Goal: Task Accomplishment & Management: Manage account settings

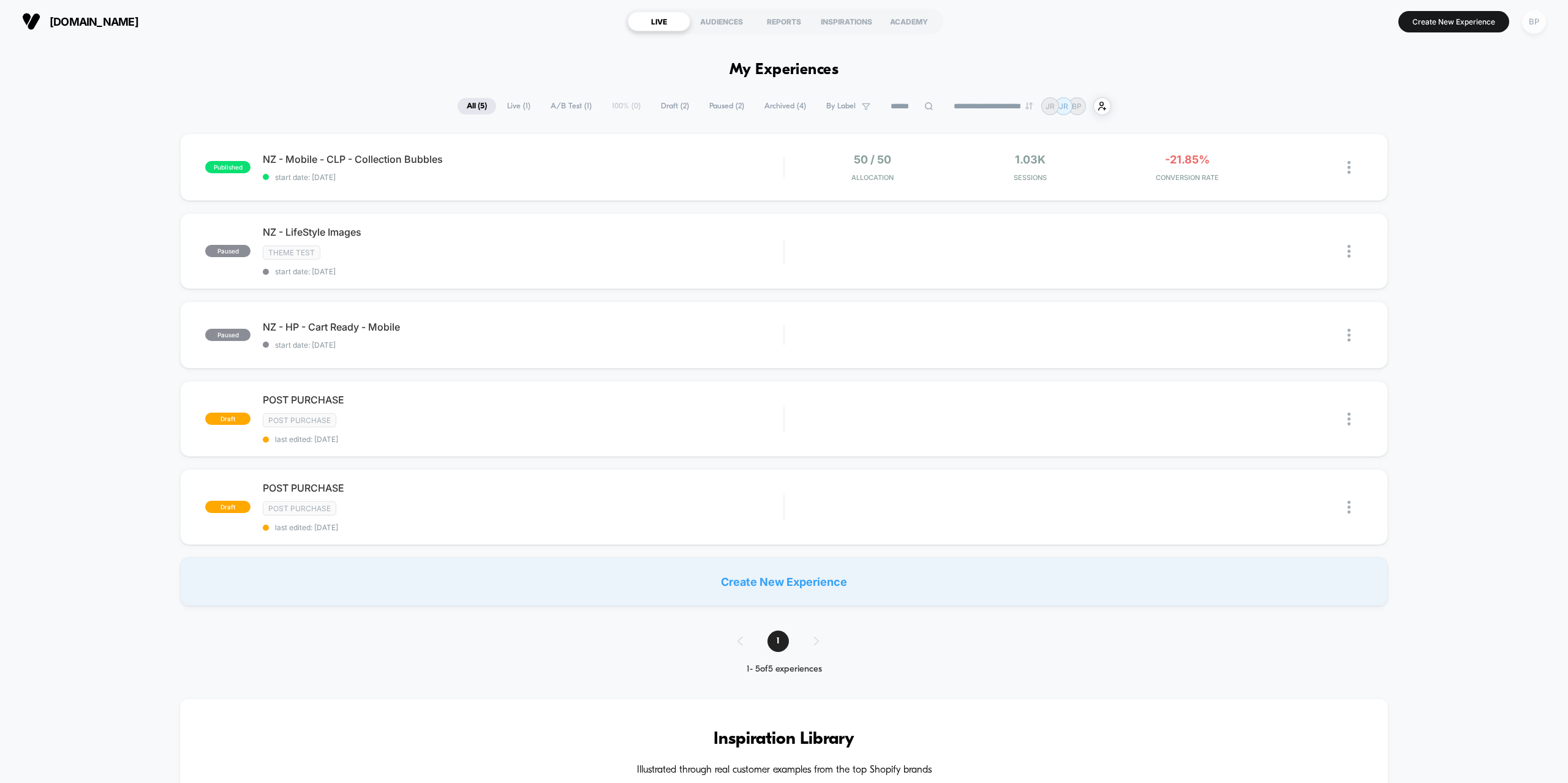
click at [1540, 23] on div "BP" at bounding box center [1534, 22] width 24 height 24
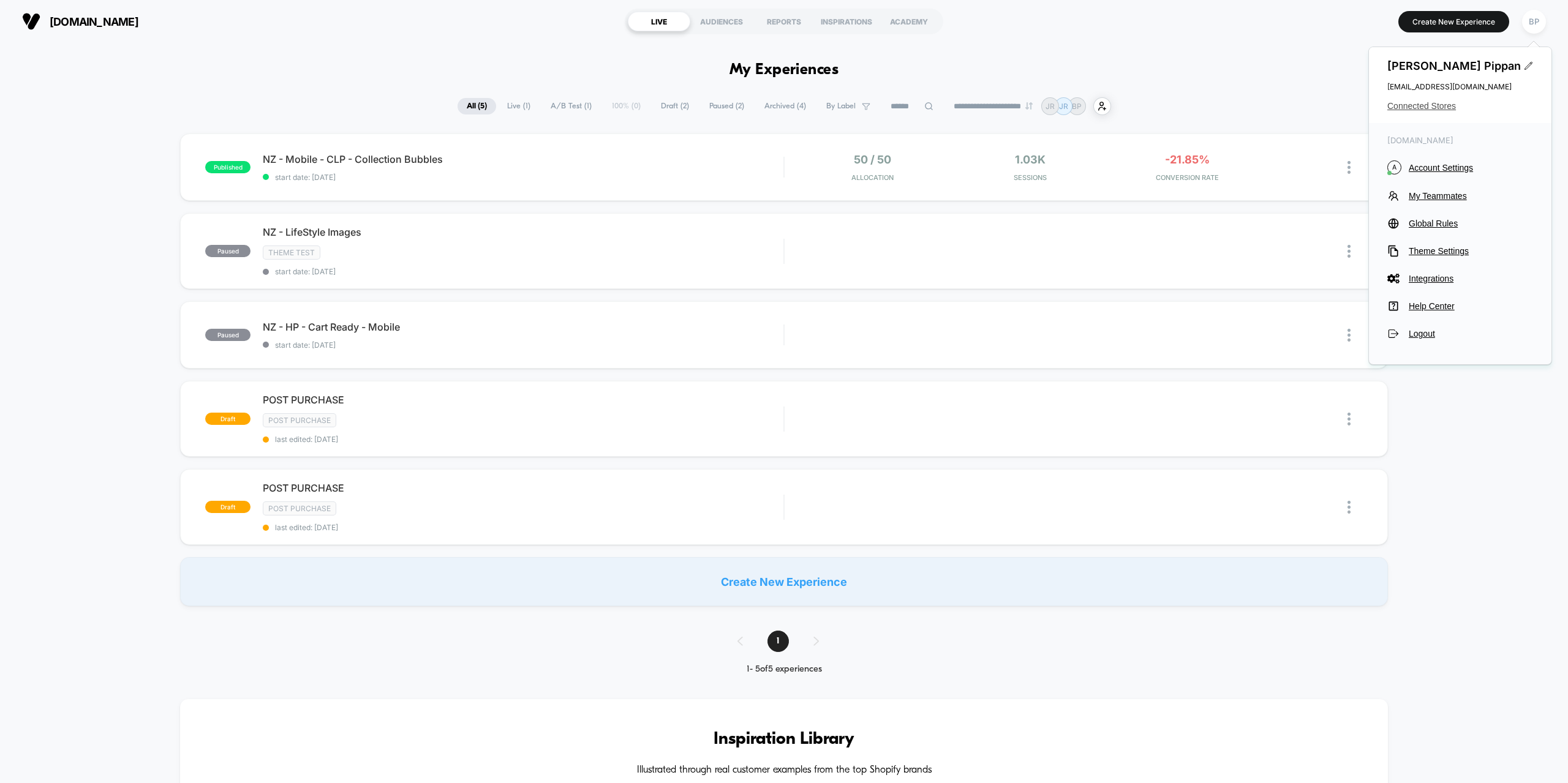
click at [1424, 105] on span "Connected Stores" at bounding box center [1460, 106] width 146 height 10
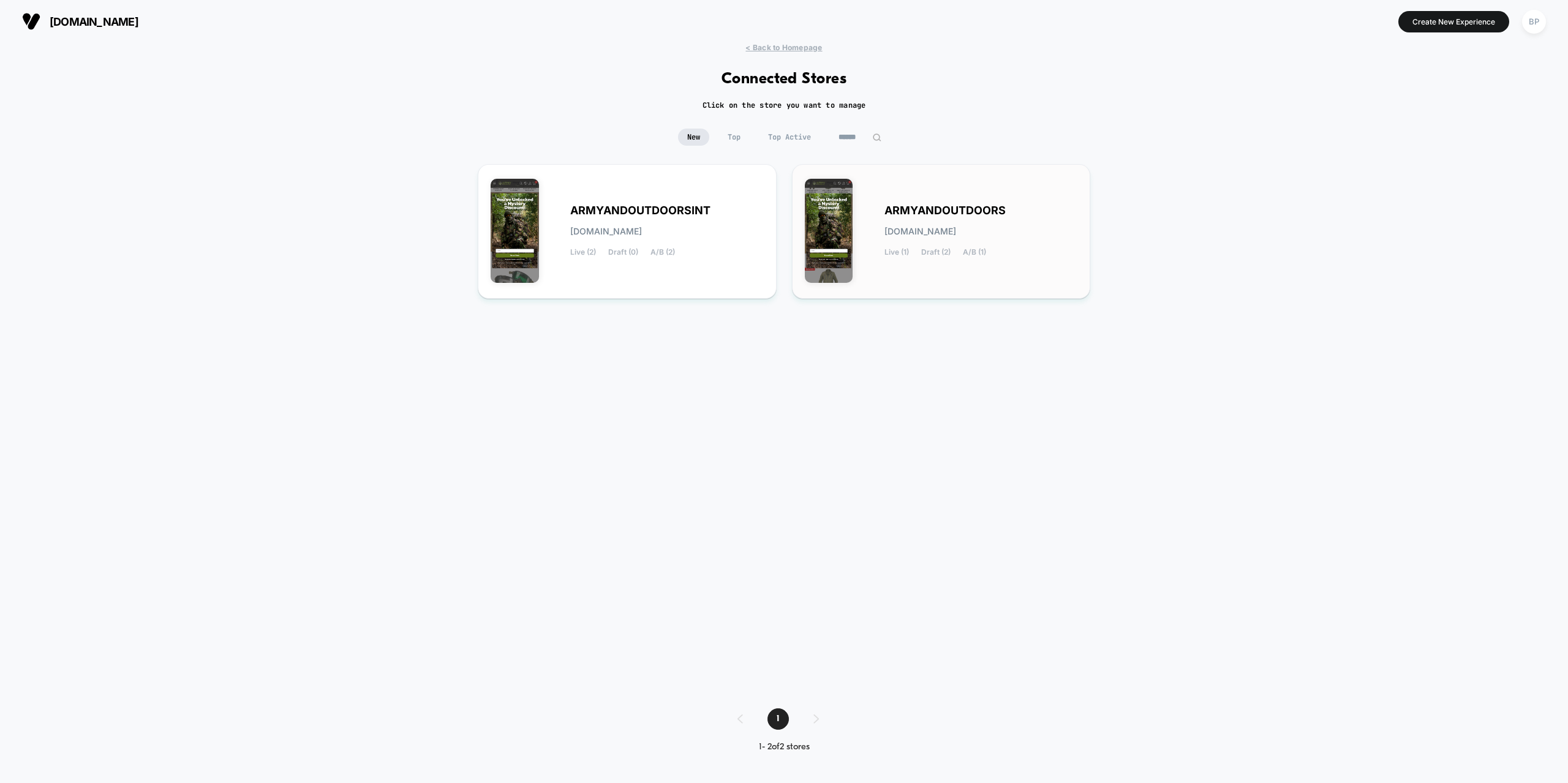
click at [985, 258] on div "ARMYANDOUTDOORS [DOMAIN_NAME] Live (1) Draft (2) A/B (1)" at bounding box center [941, 232] width 273 height 109
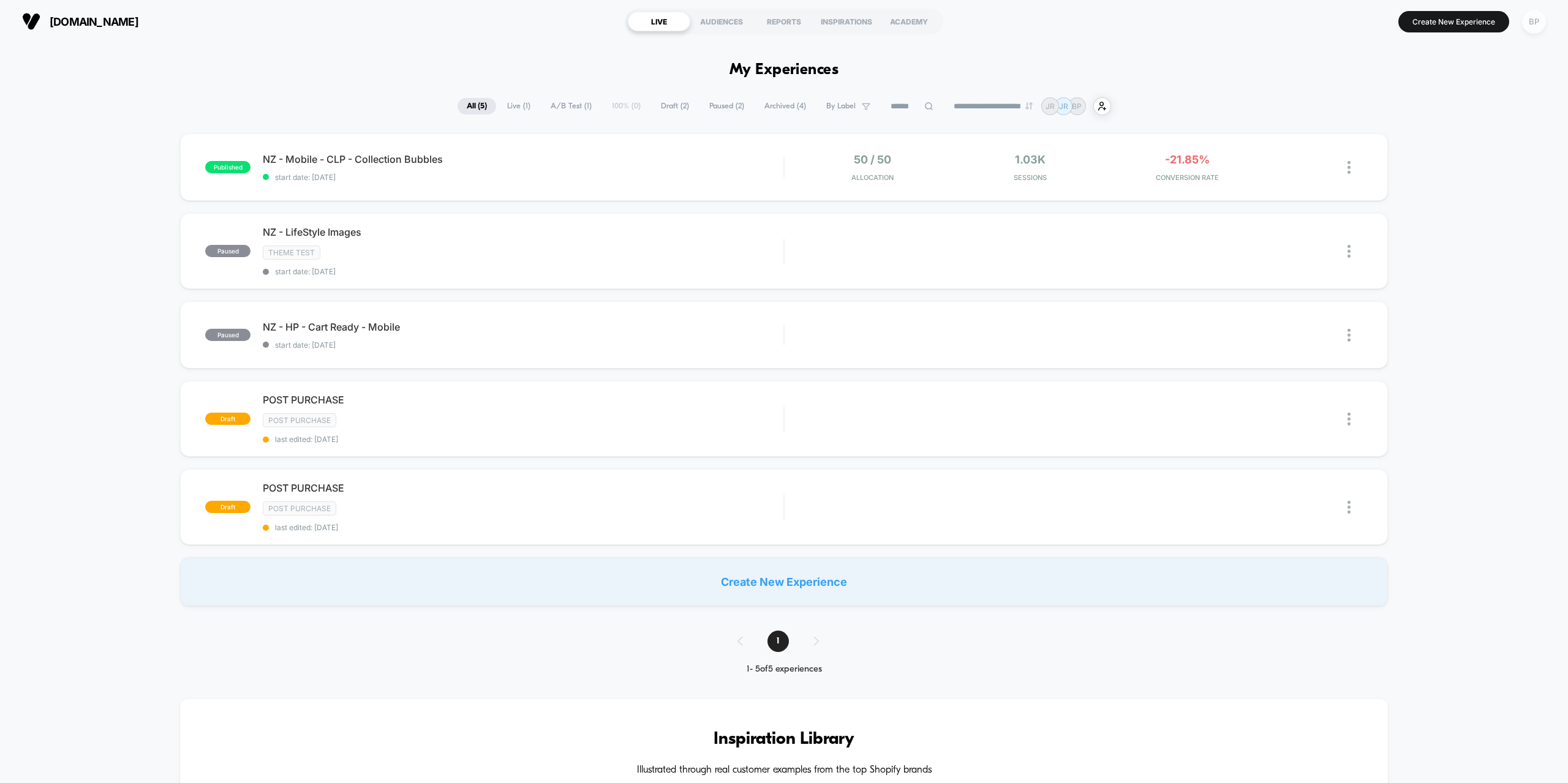
click at [1535, 29] on div "BP" at bounding box center [1534, 22] width 24 height 24
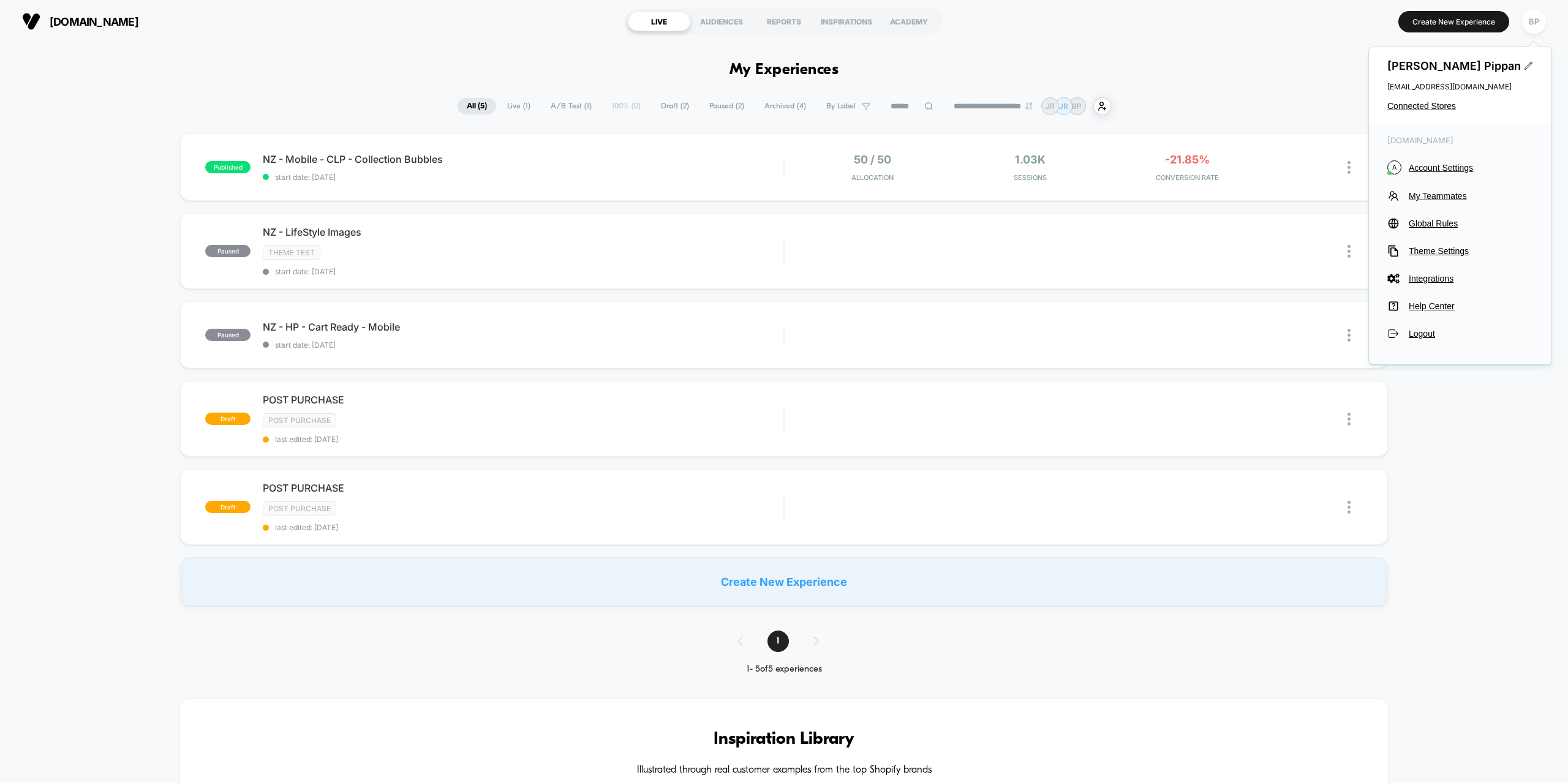
click at [1422, 117] on div "[PERSON_NAME] [EMAIL_ADDRESS][DOMAIN_NAME] Connected Stores" at bounding box center [1460, 85] width 183 height 76
click at [1423, 107] on span "Connected Stores" at bounding box center [1460, 106] width 146 height 10
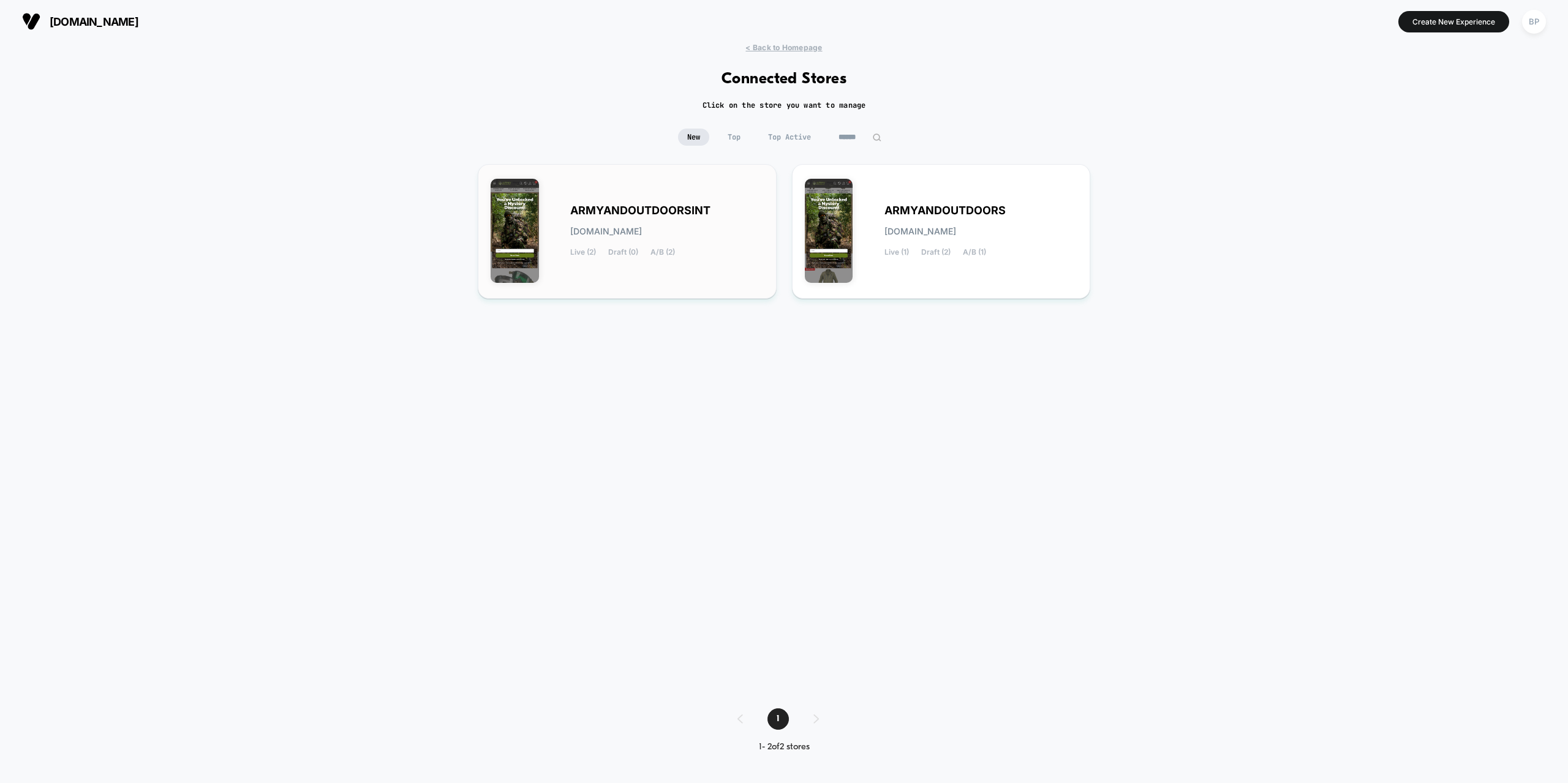
click at [634, 263] on div "ARMYANDOUTDOORSINT [DOMAIN_NAME] Live (2) Draft (0) A/B (2)" at bounding box center [627, 232] width 273 height 109
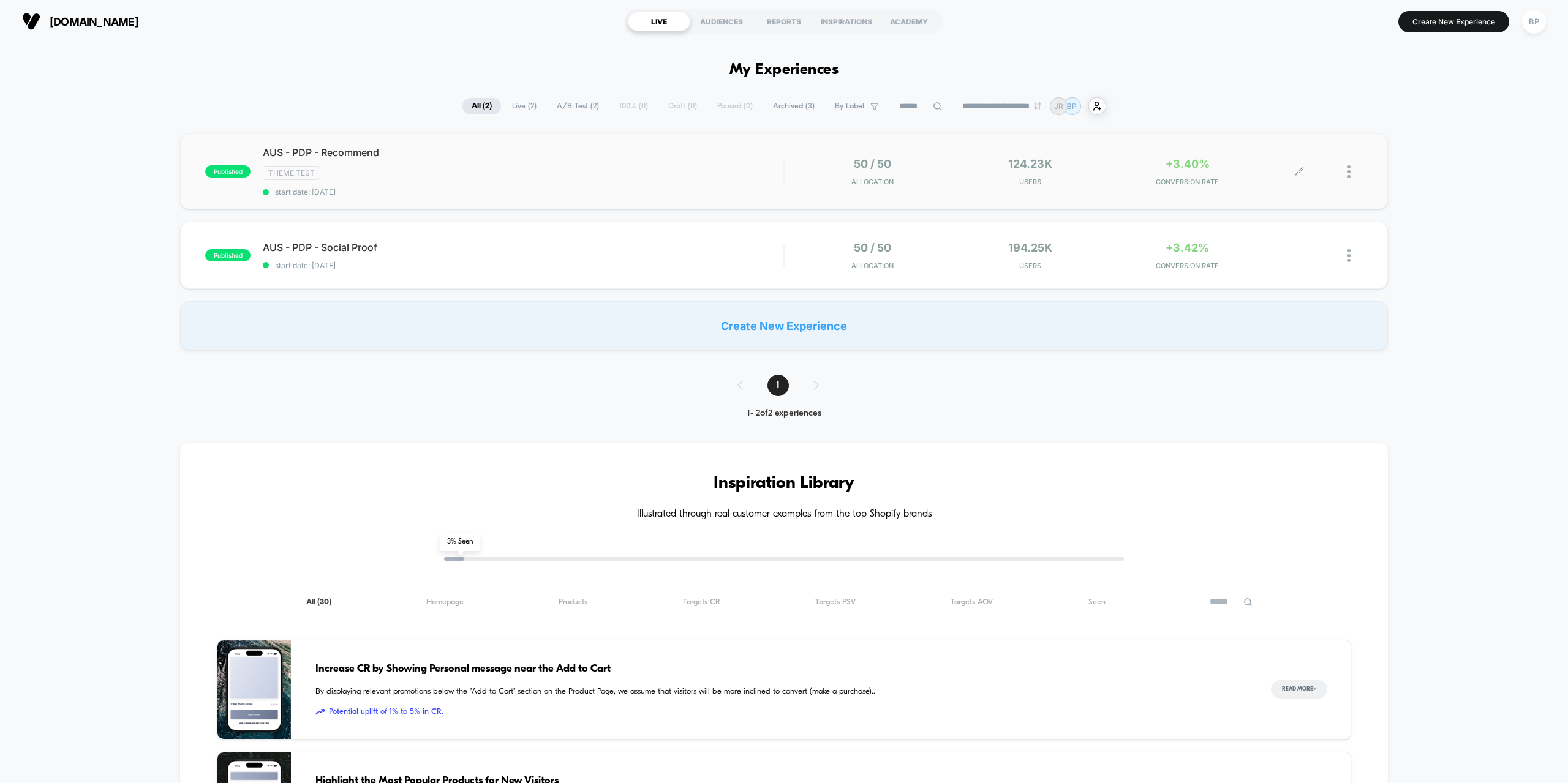
click at [1355, 171] on div at bounding box center [1355, 172] width 15 height 29
click at [1262, 158] on div "Pause" at bounding box center [1286, 157] width 110 height 27
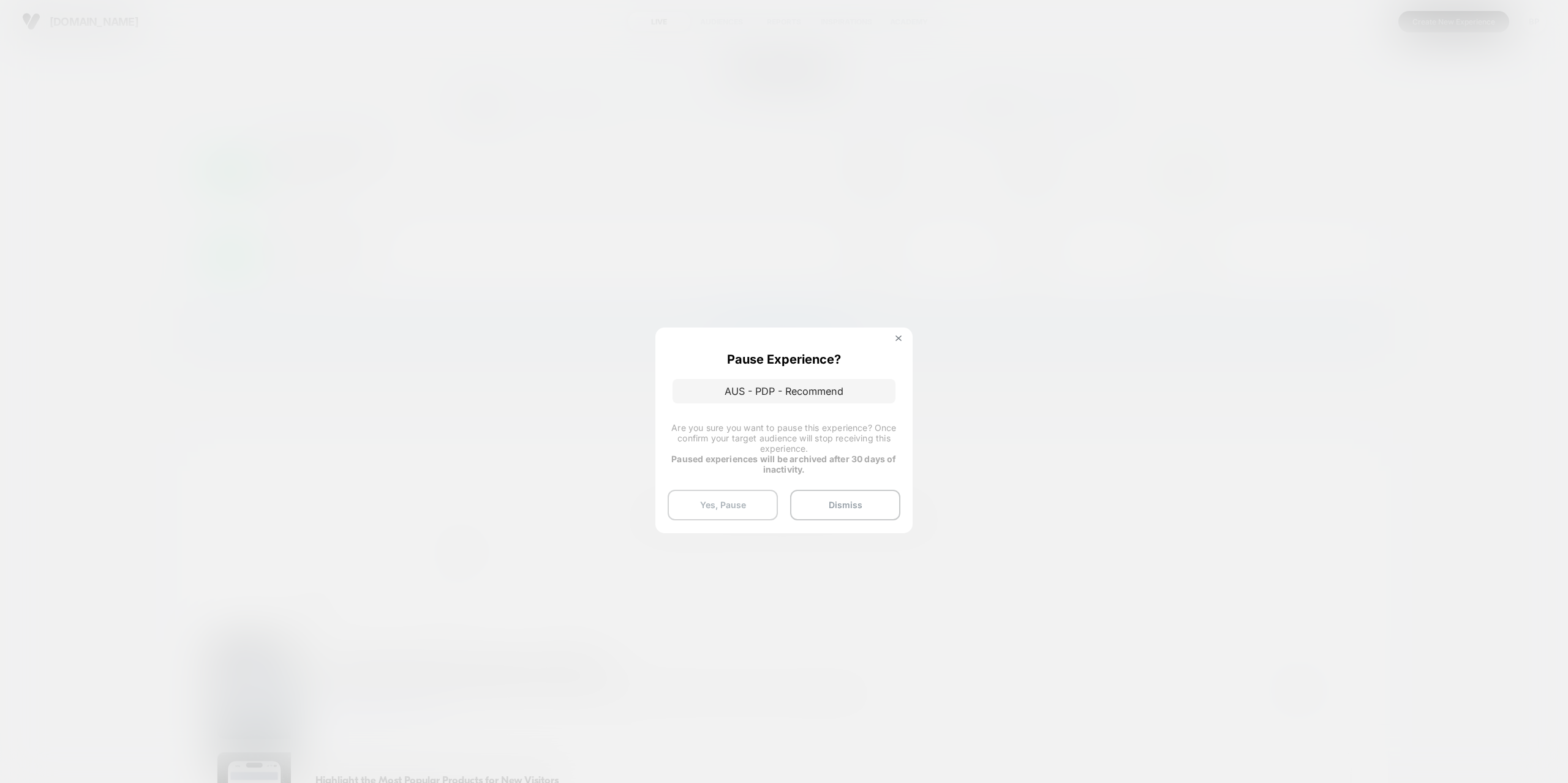
click at [733, 495] on button "Yes, Pause" at bounding box center [723, 505] width 110 height 31
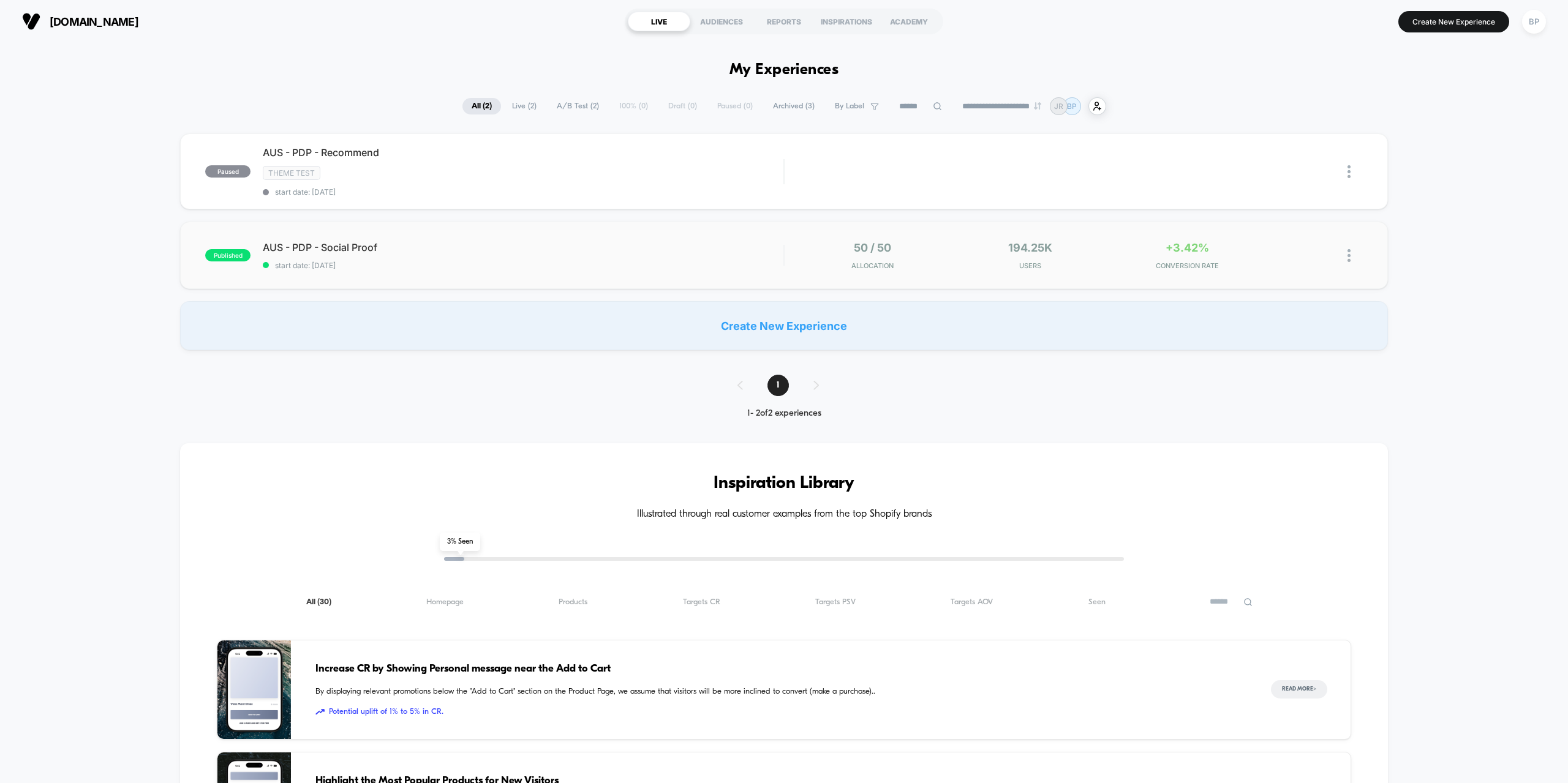
click at [1347, 256] on img at bounding box center [1349, 255] width 3 height 13
click at [1274, 238] on div "Pause" at bounding box center [1286, 241] width 110 height 27
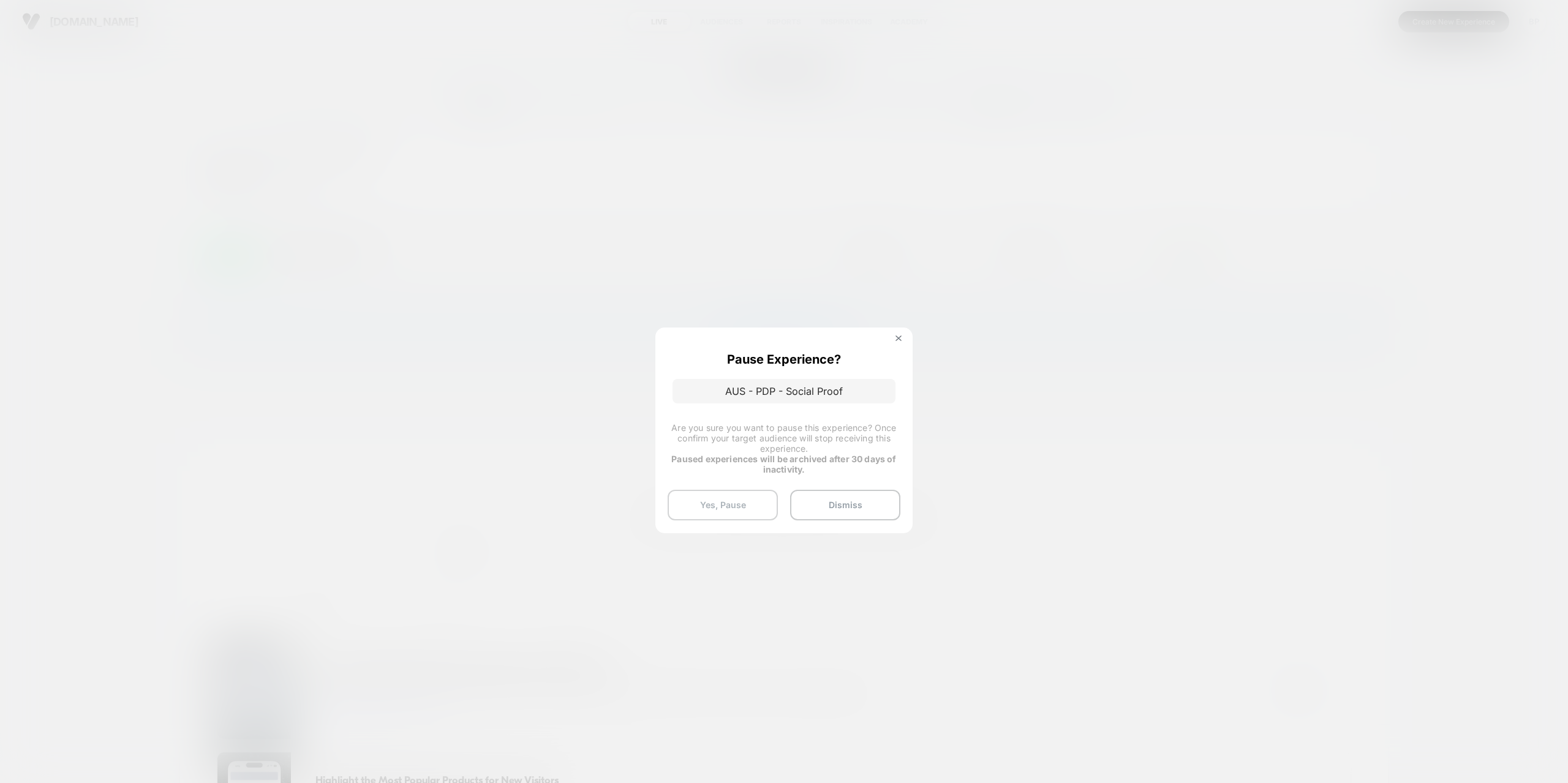
click at [726, 505] on button "Yes, Pause" at bounding box center [723, 505] width 110 height 31
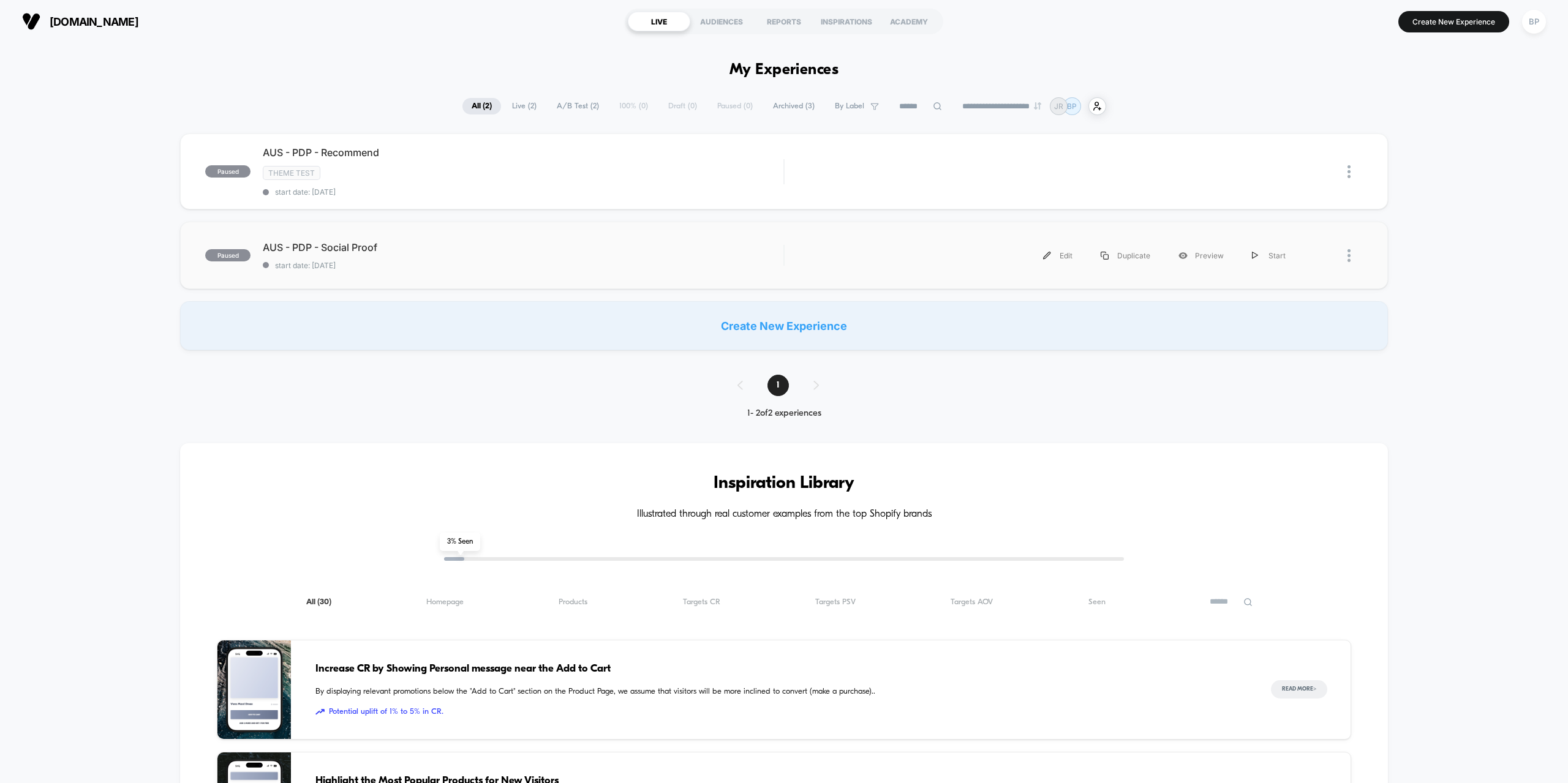
click at [1127, 241] on div "paused AUS - PDP - Social Proof start date: [DATE] Edit Duplicate Preview Start" at bounding box center [784, 255] width 1207 height 68
